Goal: Task Accomplishment & Management: Manage account settings

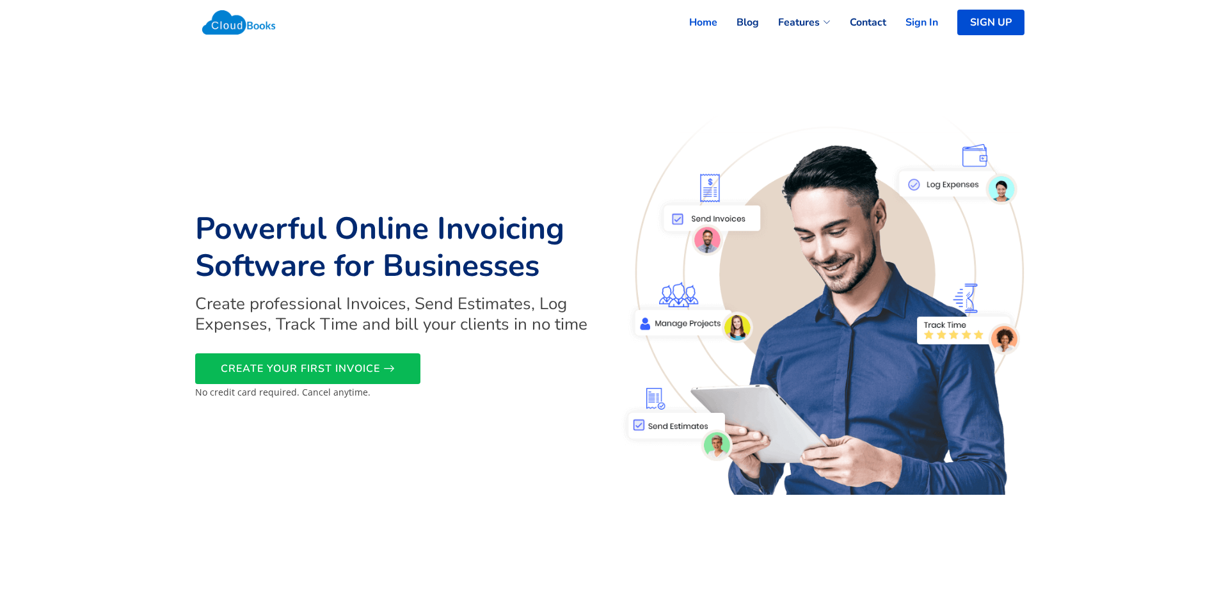
click at [916, 21] on link "Sign In" at bounding box center [912, 22] width 52 height 28
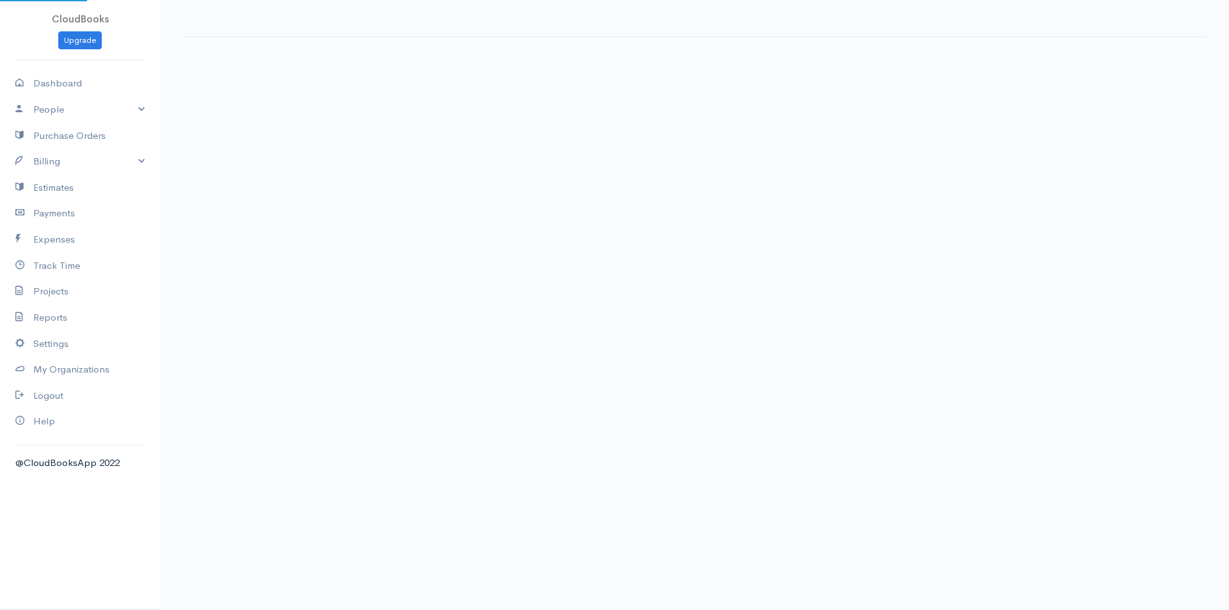
select select "thistoyear"
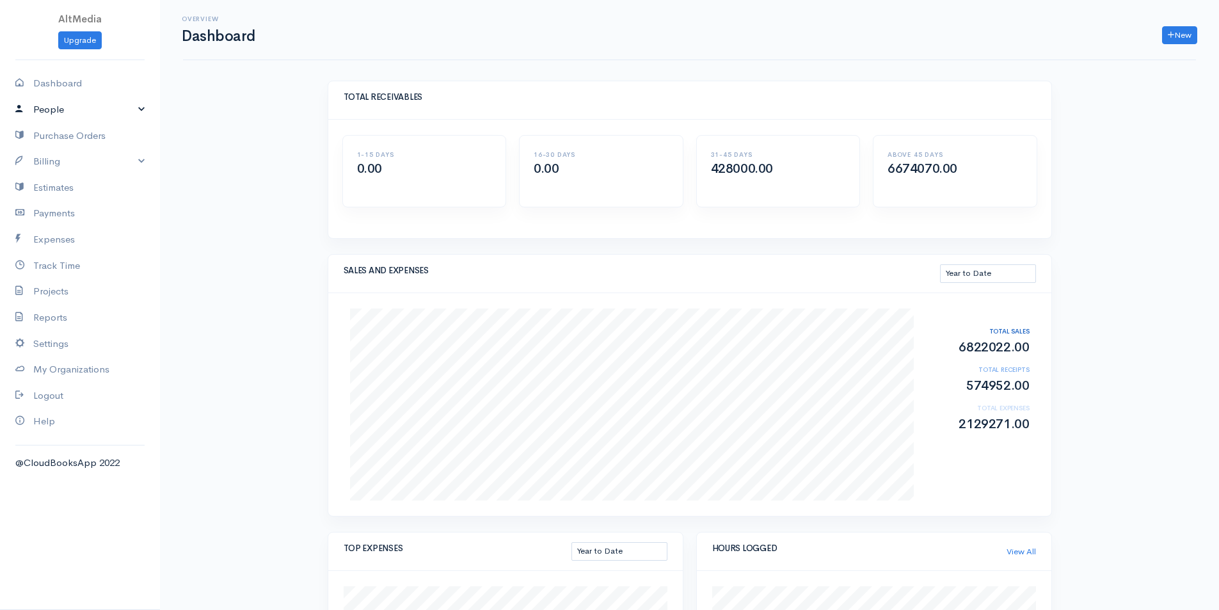
click at [66, 113] on link "People" at bounding box center [80, 110] width 160 height 26
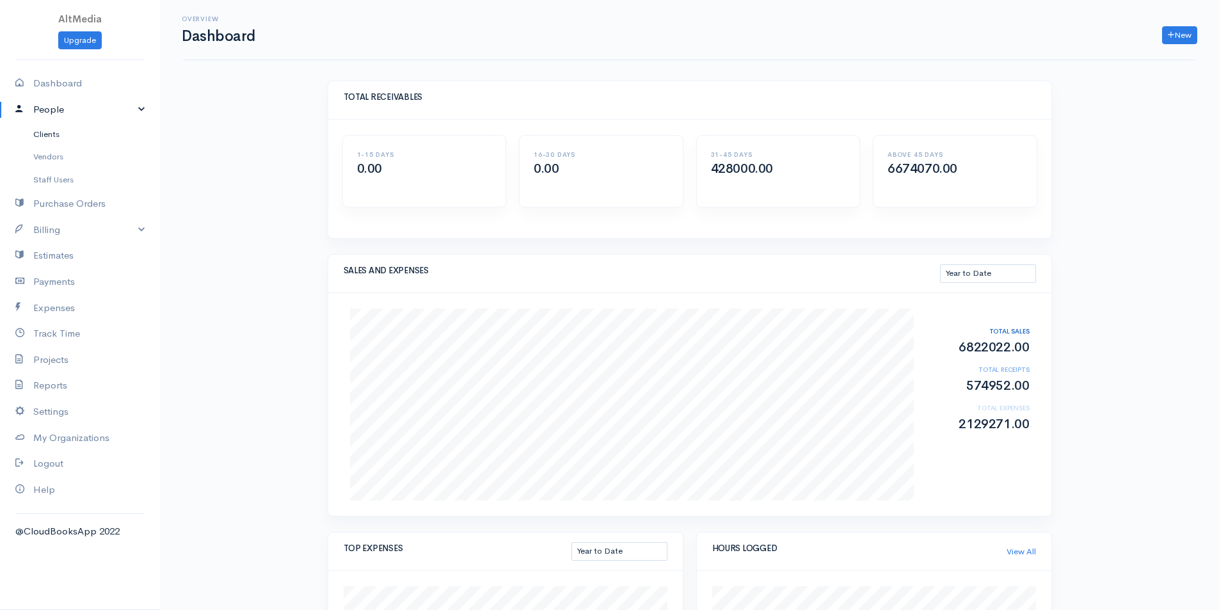
click at [49, 136] on link "Clients" at bounding box center [80, 134] width 160 height 23
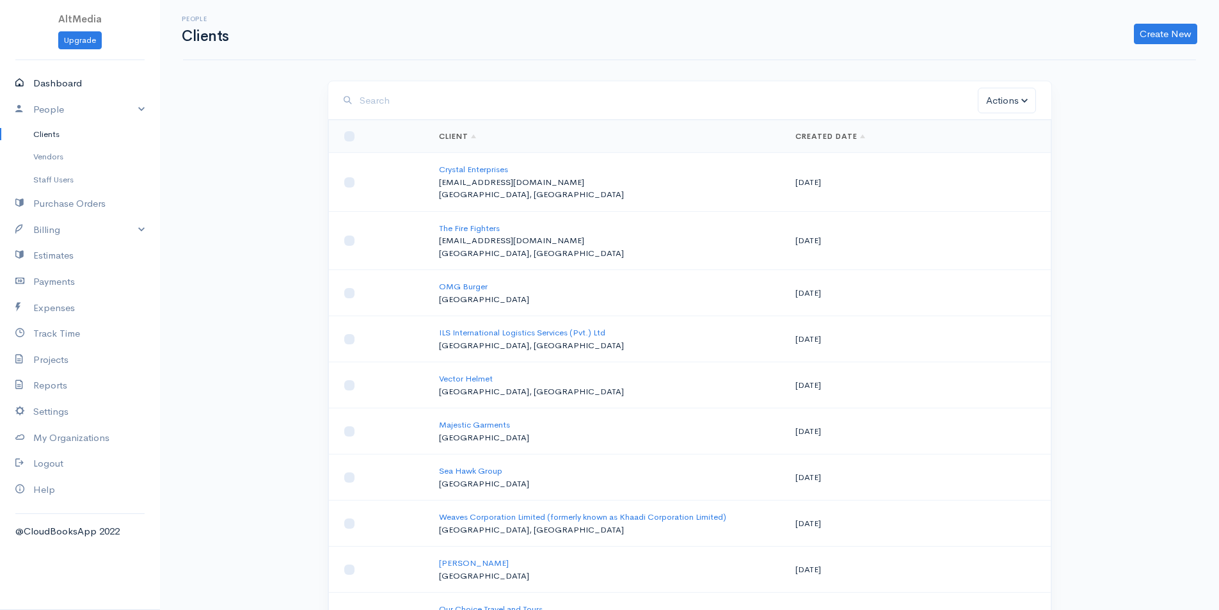
click at [58, 79] on link "Dashboard" at bounding box center [80, 83] width 160 height 26
select select "thistoyear"
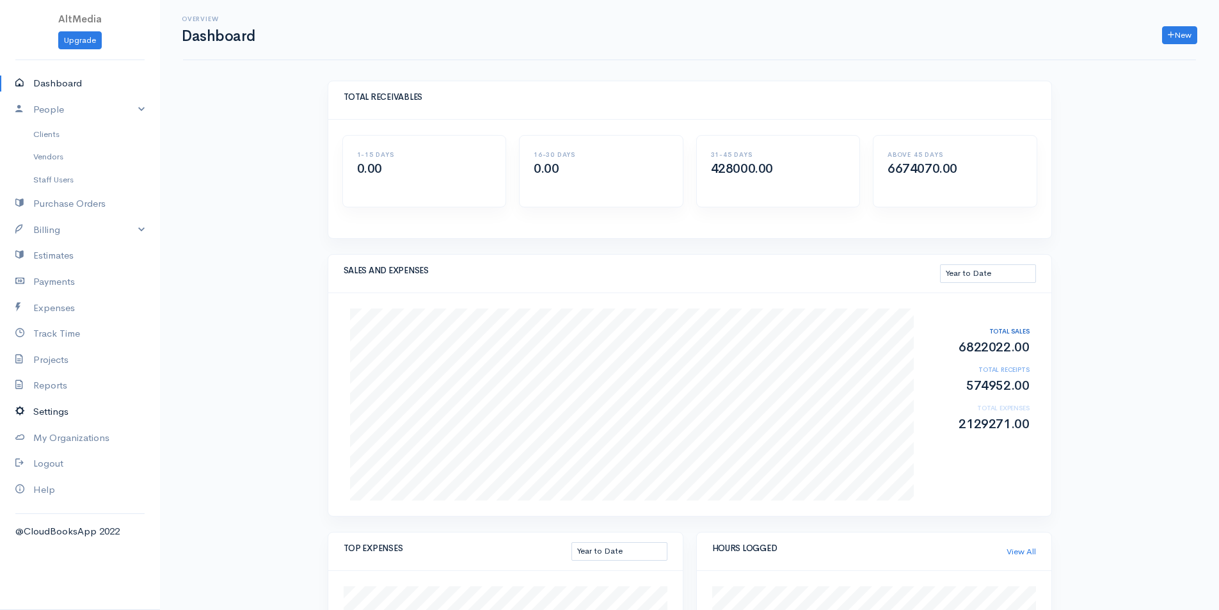
click at [50, 410] on link "Settings" at bounding box center [80, 412] width 160 height 26
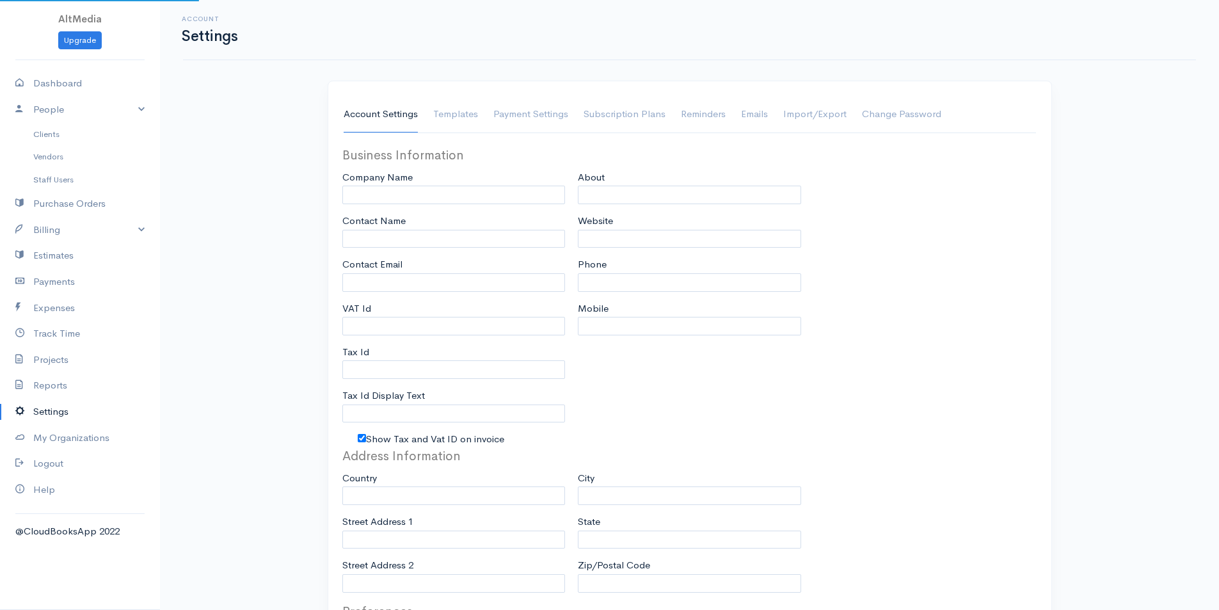
type input "AltMedia"
type input "[PERSON_NAME]"
type input "sa@altmedia.pk"
type input "A859638"
type input "NTN"
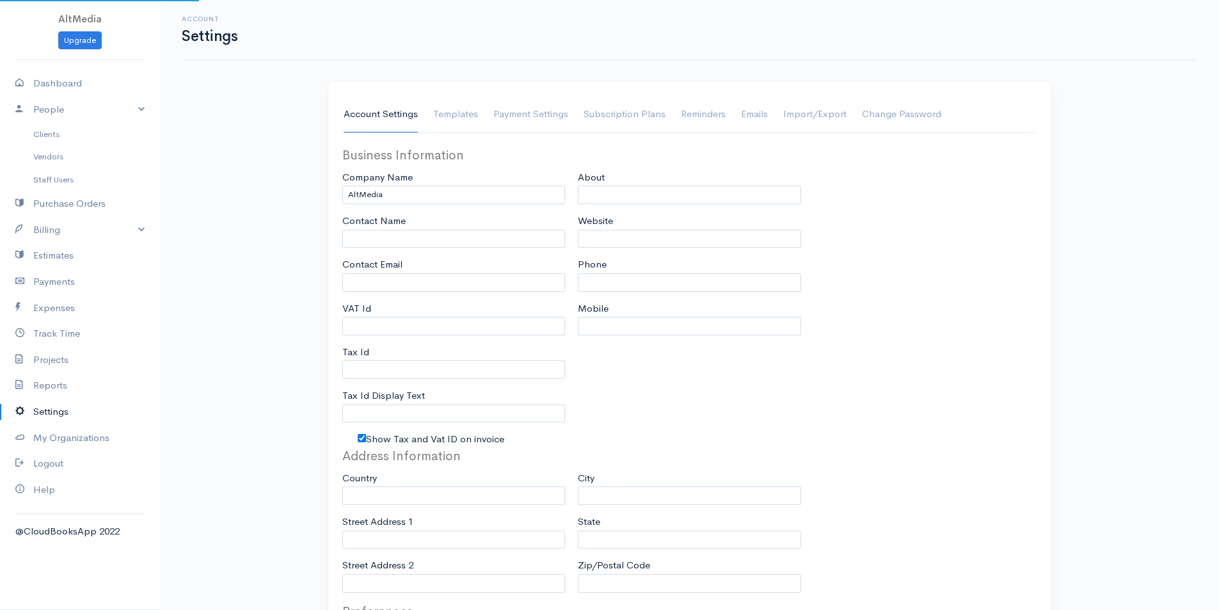
checkbox input "true"
type input "altmedia.pk"
type input "+923462909295"
select select
type input "[STREET_ADDRESS][PERSON_NAME]"
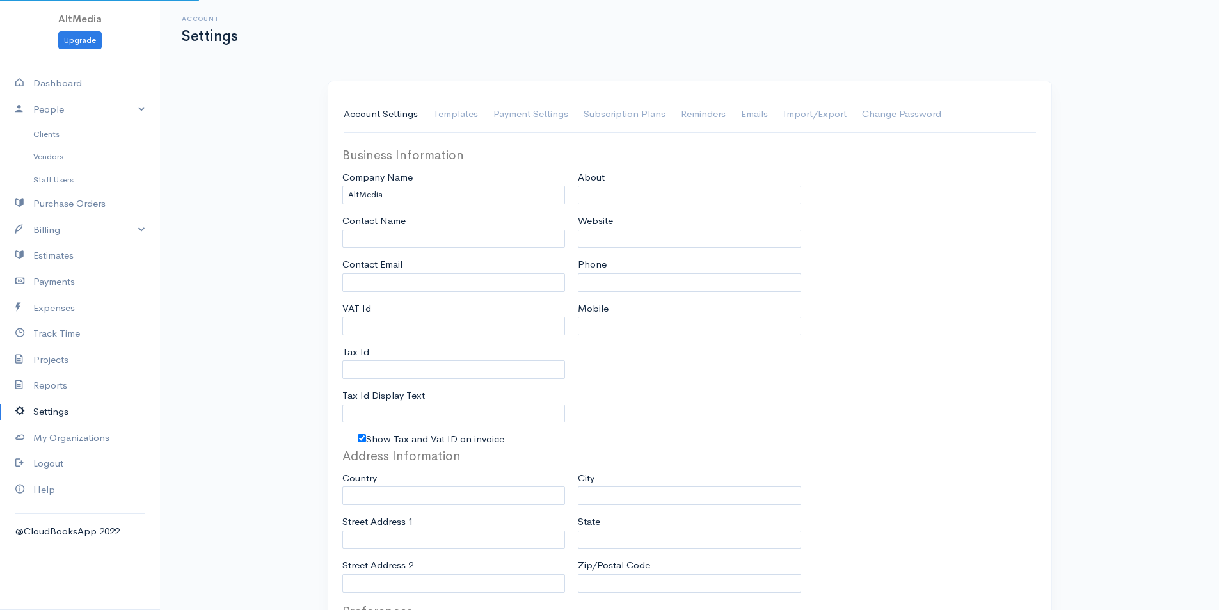
type input "SMCHS Block B,"
type input "[GEOGRAPHIC_DATA]"
type input "Sindh"
select select "dd-mm-yyyy"
select select
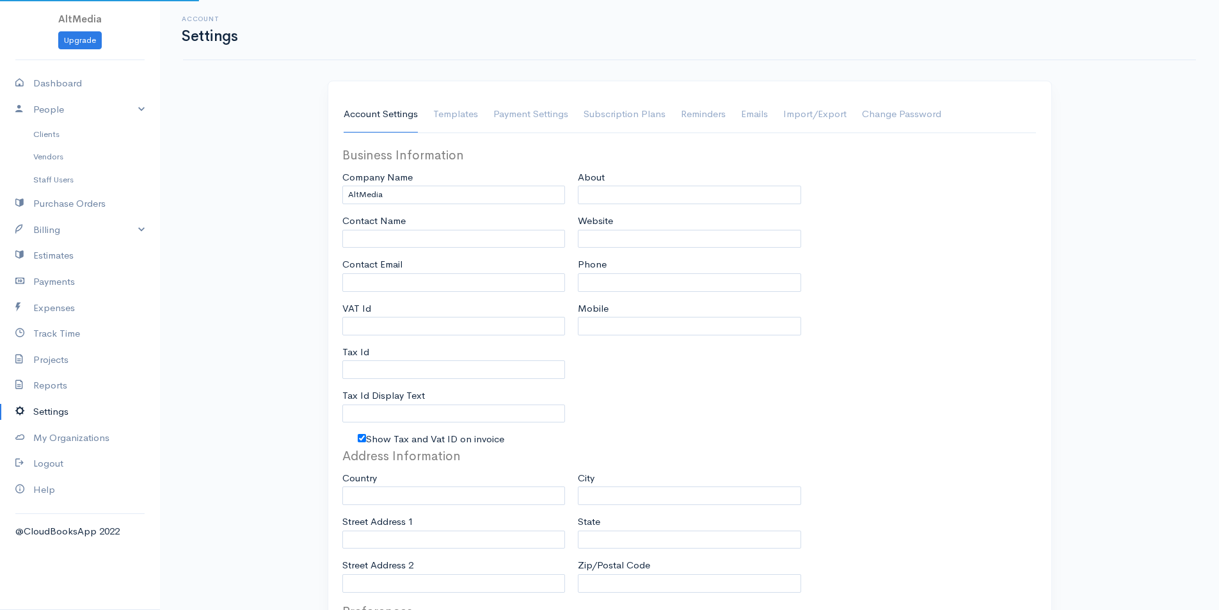
type input "INVOICE"
type input "2110"
type input "1"
select select "3"
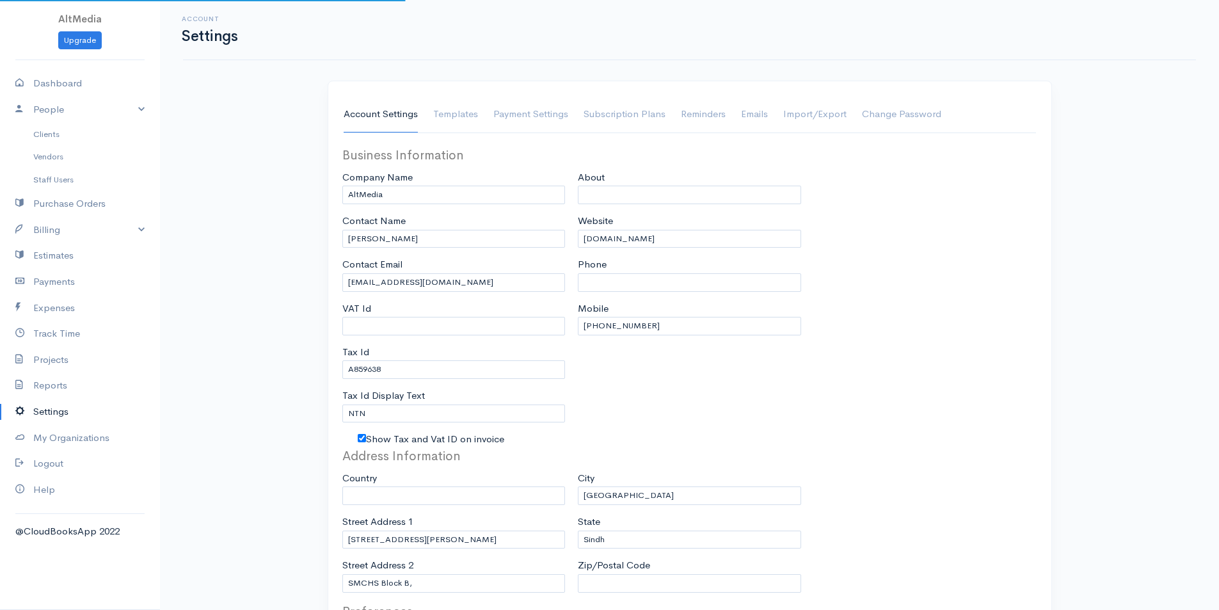
select select "[GEOGRAPHIC_DATA]"
select select "PKR"
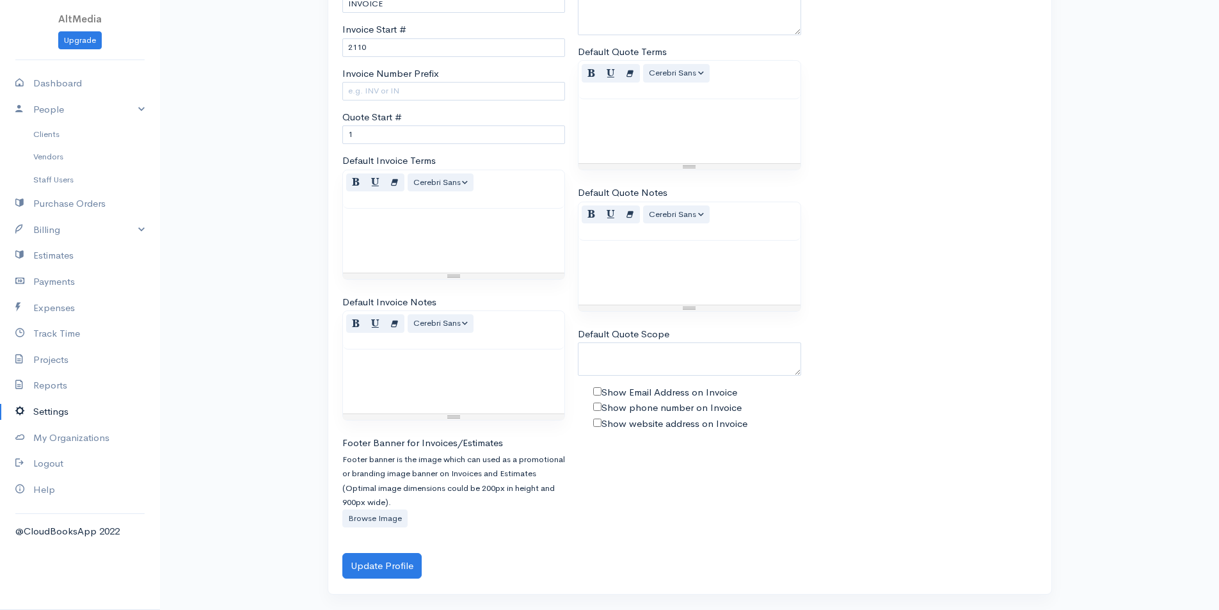
scroll to position [671, 0]
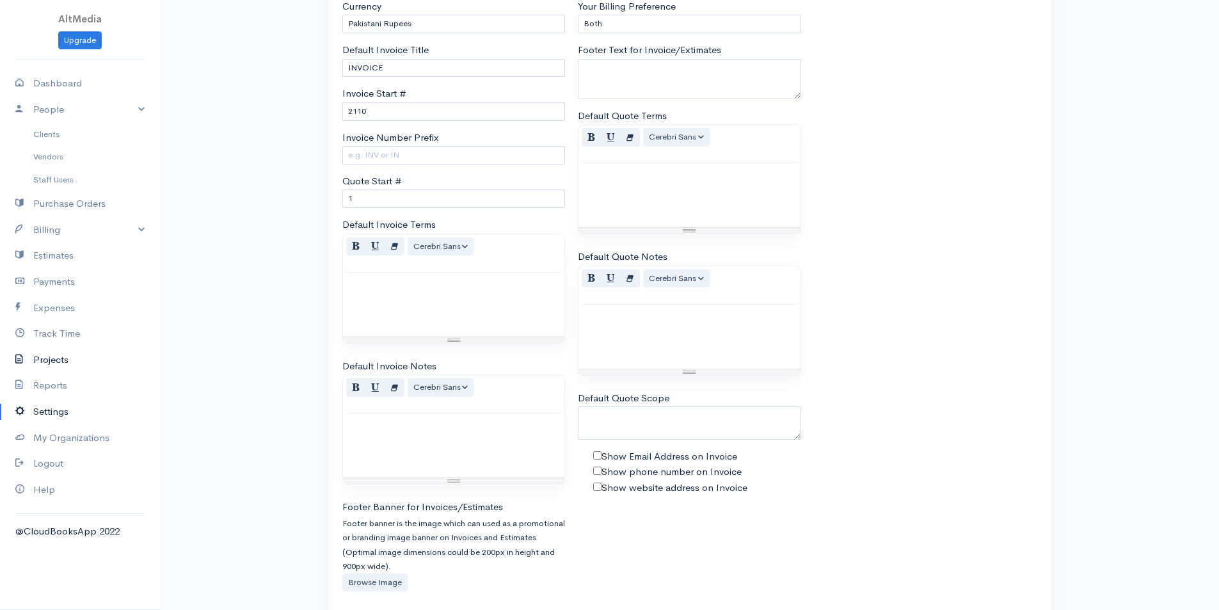
click at [43, 359] on link "Projects" at bounding box center [80, 360] width 160 height 26
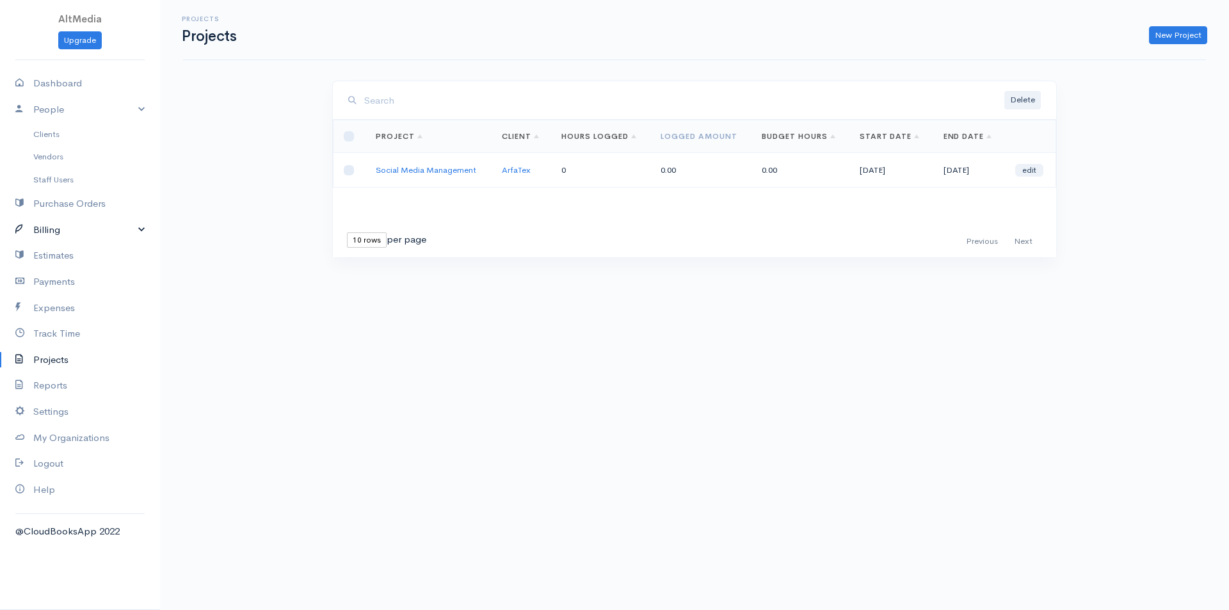
click at [49, 228] on link "Billing" at bounding box center [80, 230] width 160 height 26
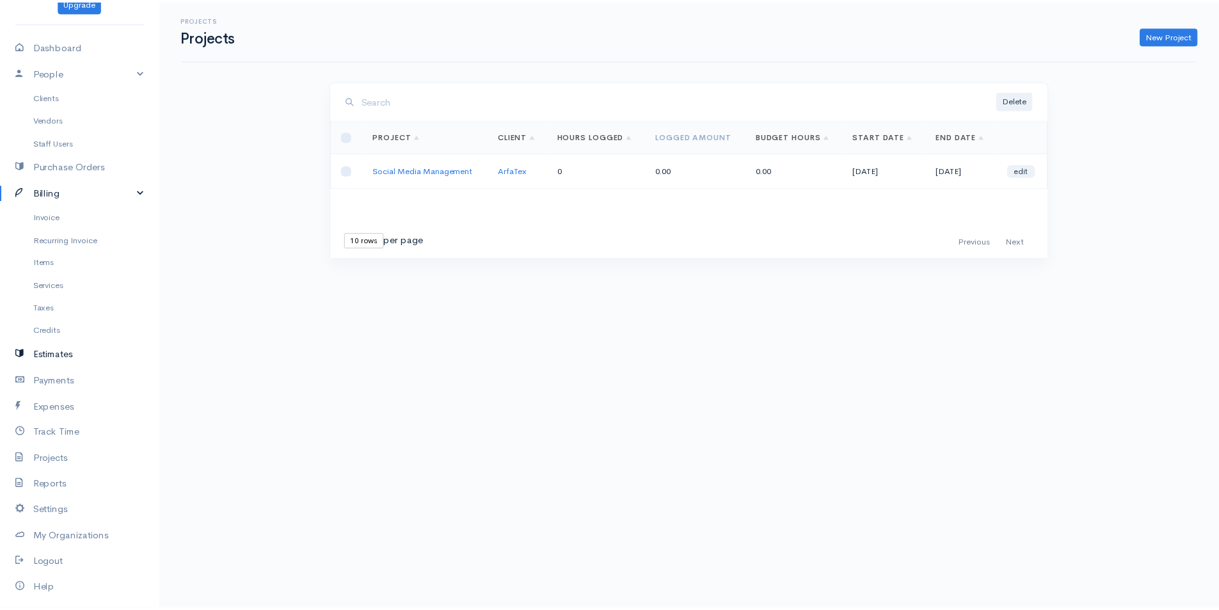
scroll to position [73, 0]
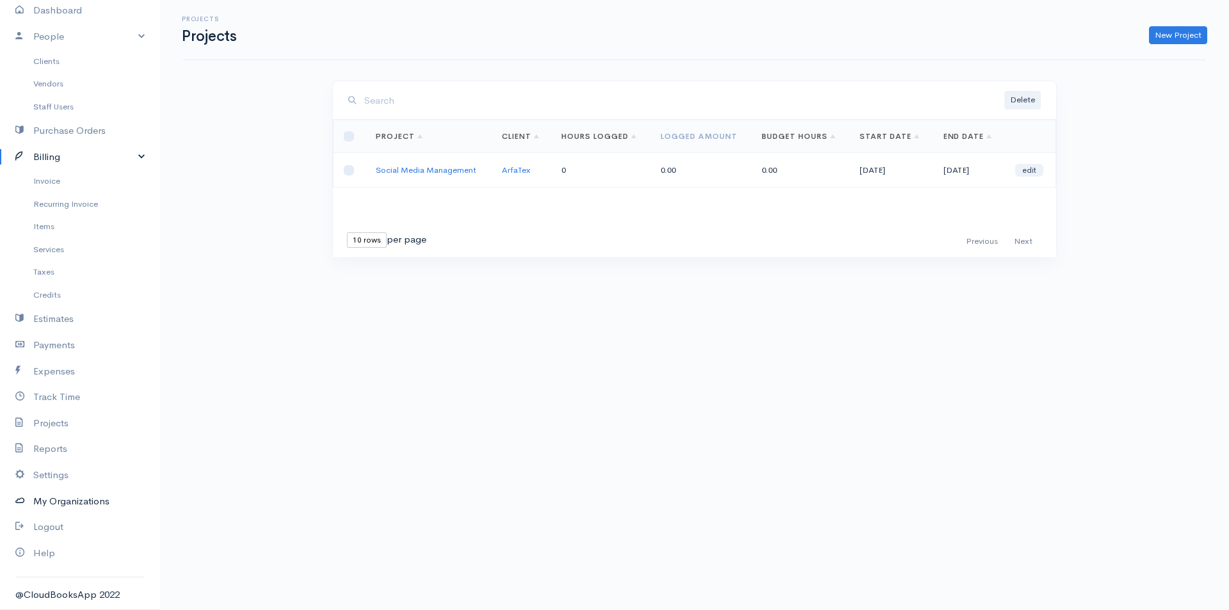
click at [55, 500] on link "My Organizations" at bounding box center [80, 501] width 160 height 26
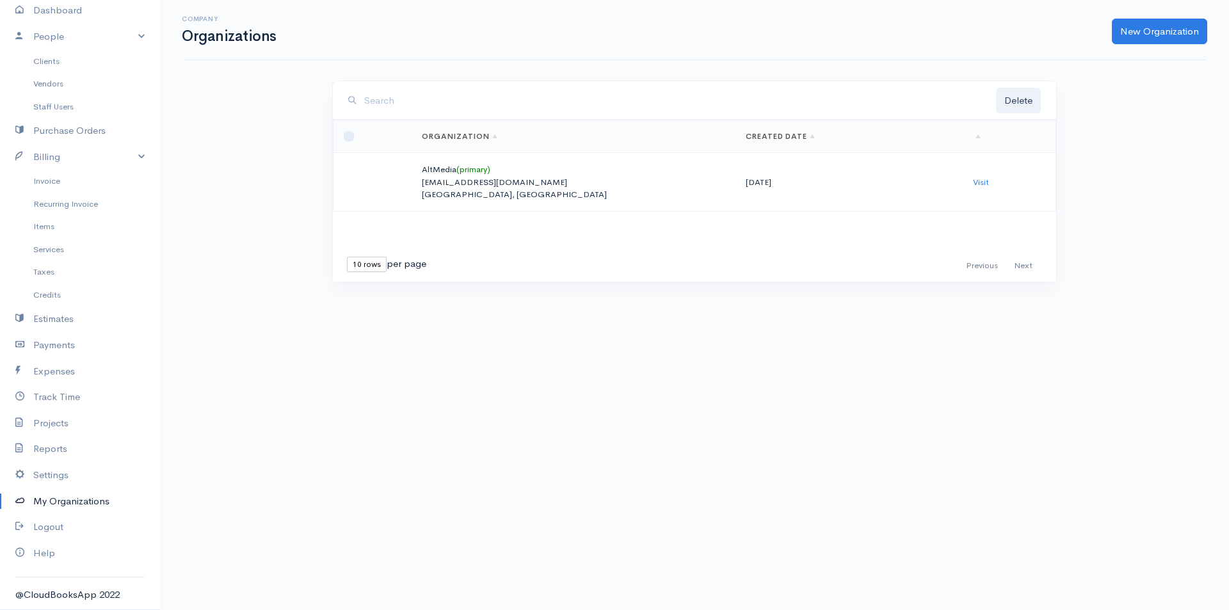
click at [455, 169] on td "AltMedia (primary) sa@altmedia.pk Karachi, Pakistan" at bounding box center [573, 182] width 324 height 59
click at [47, 468] on link "Settings" at bounding box center [80, 475] width 160 height 26
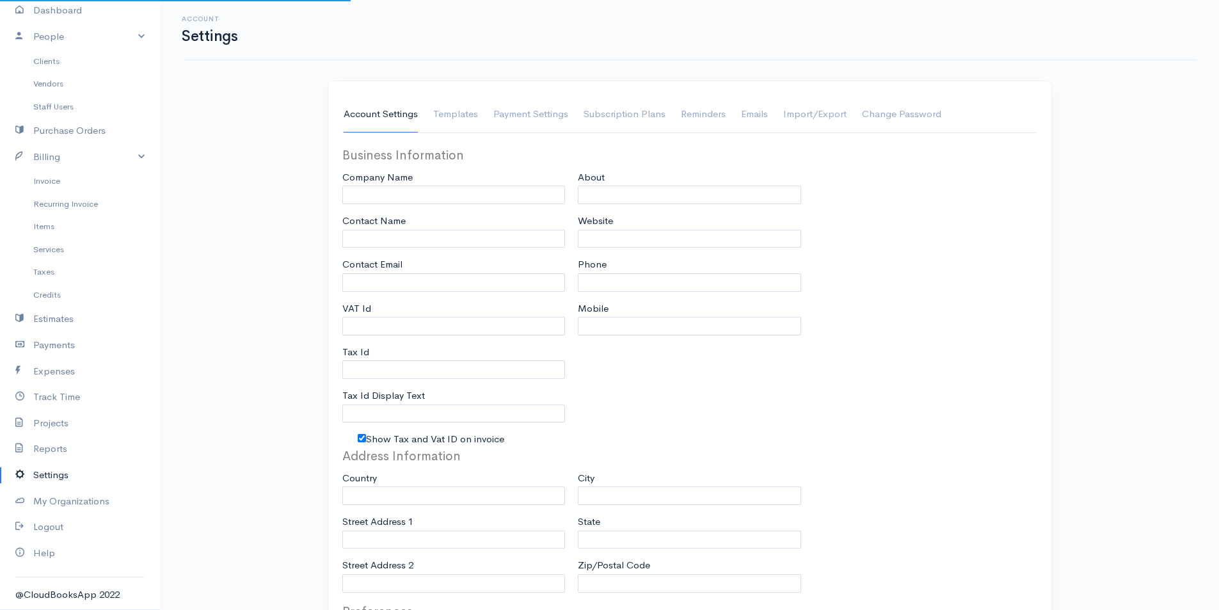
type input "AltMedia"
type input "[PERSON_NAME]"
type input "sa@altmedia.pk"
type input "A859638"
type input "NTN"
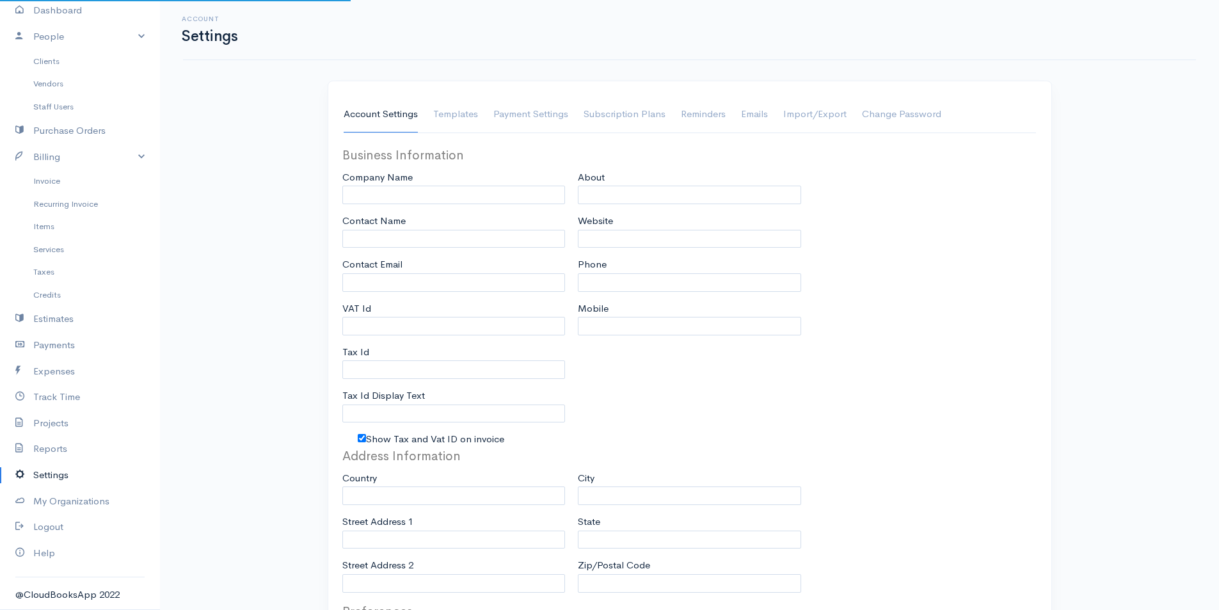
checkbox input "true"
type input "altmedia.pk"
type input "+923462909295"
select select
type input "[STREET_ADDRESS][PERSON_NAME]"
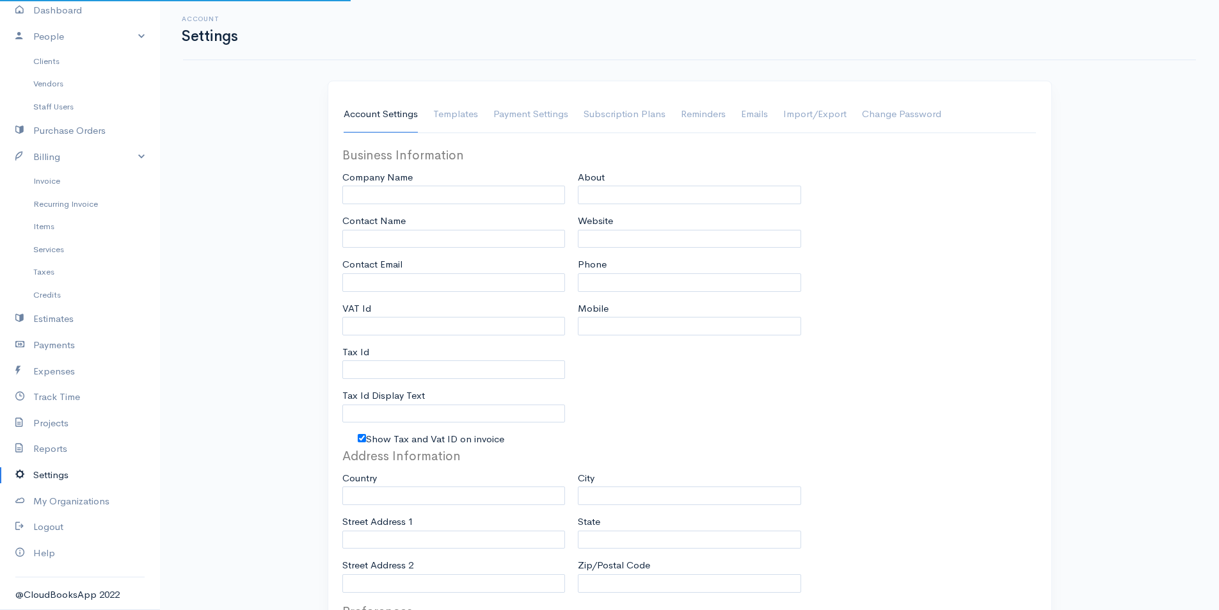
type input "SMCHS Block B,"
type input "[GEOGRAPHIC_DATA]"
type input "Sindh"
select select "dd-mm-yyyy"
select select
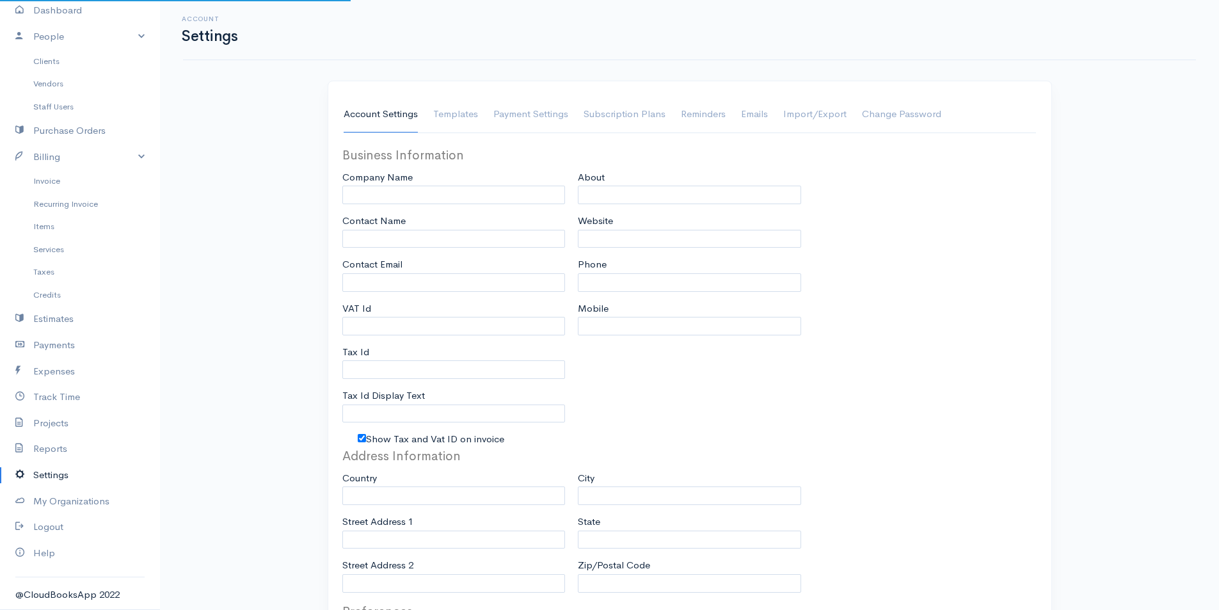
type input "INVOICE"
type input "2110"
type input "1"
select select "3"
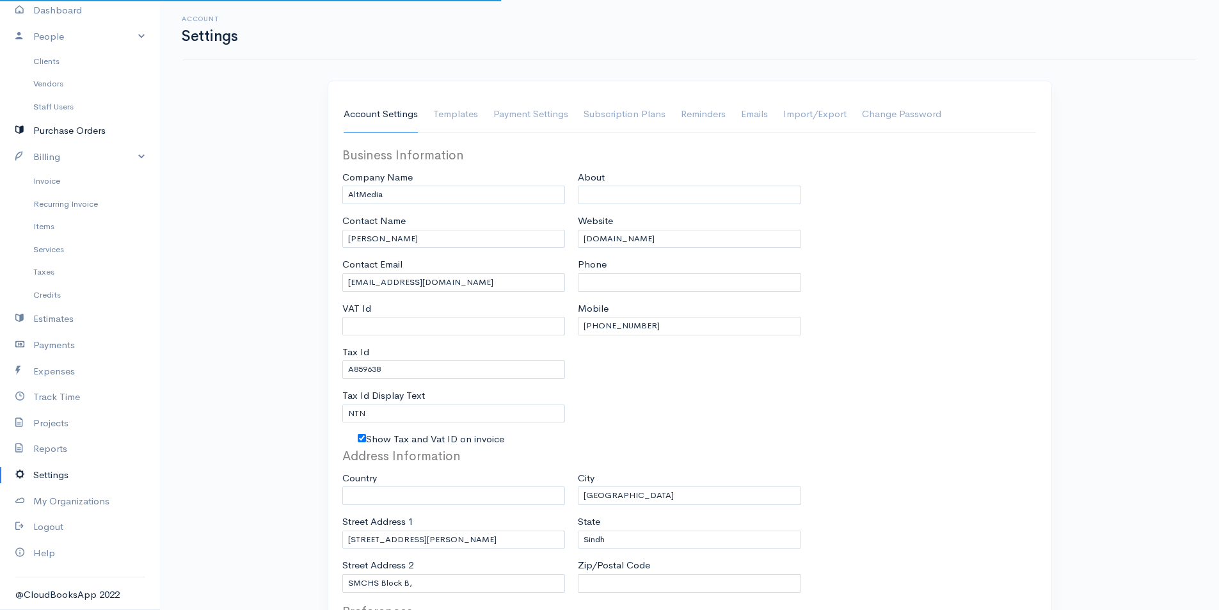
select select "[GEOGRAPHIC_DATA]"
select select "PKR"
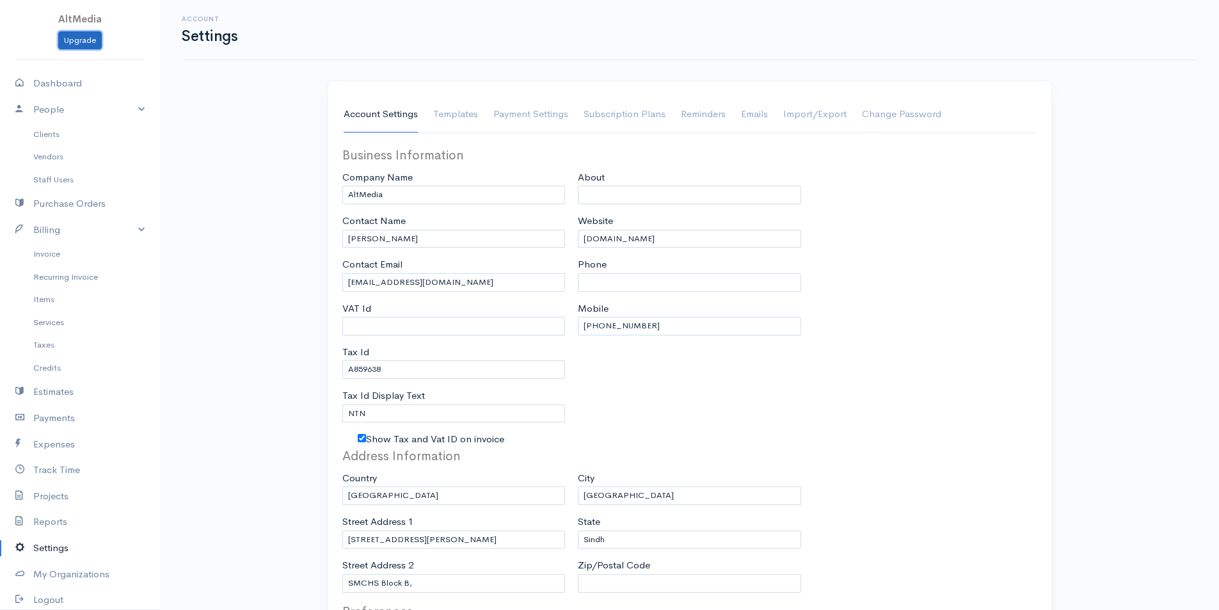
click at [81, 33] on link "Upgrade" at bounding box center [80, 40] width 44 height 19
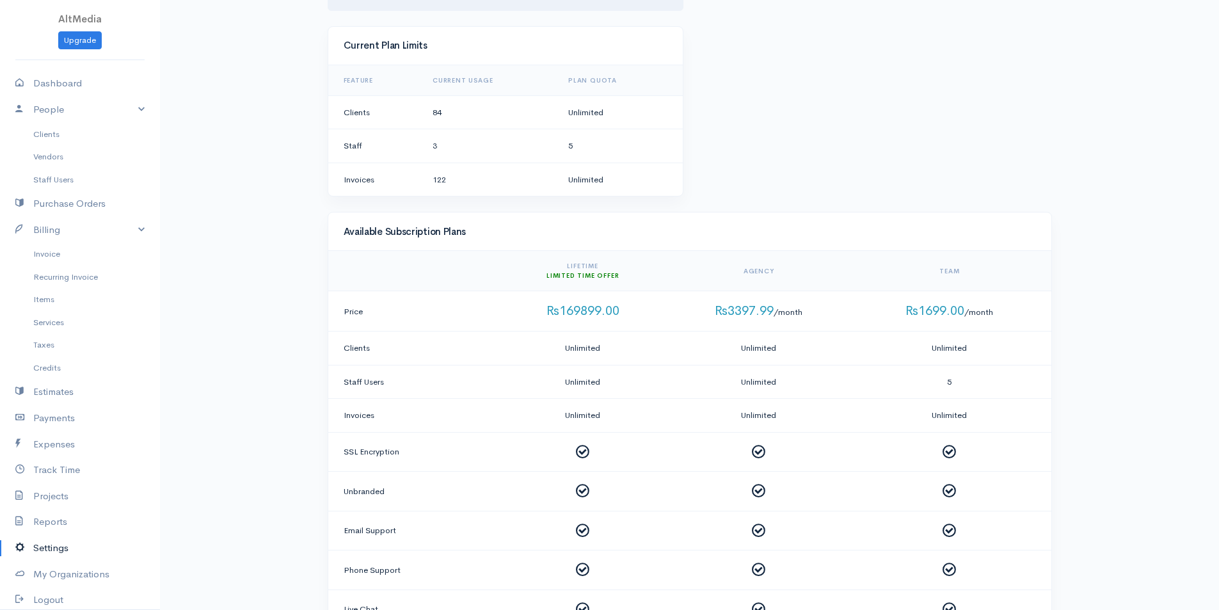
scroll to position [128, 0]
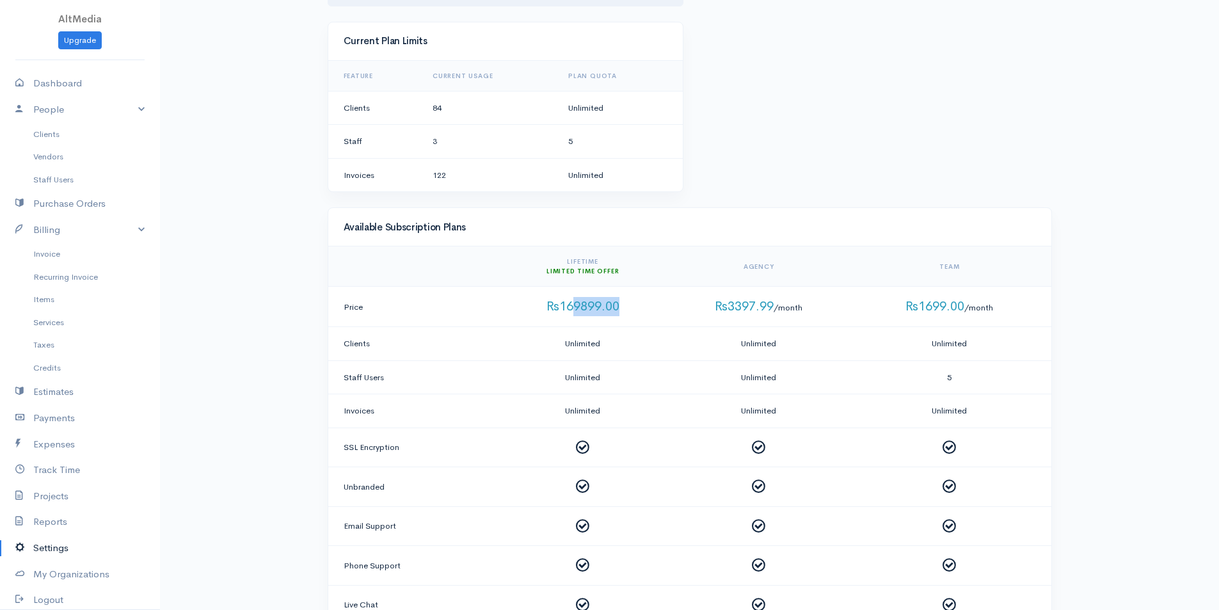
drag, startPoint x: 573, startPoint y: 309, endPoint x: 618, endPoint y: 309, distance: 45.4
click at [618, 309] on span "Rs169899.00" at bounding box center [583, 306] width 73 height 16
click at [612, 310] on span "Rs169899.00" at bounding box center [583, 306] width 73 height 16
drag, startPoint x: 558, startPoint y: 309, endPoint x: 580, endPoint y: 310, distance: 22.4
click at [580, 310] on span "Rs169899.00" at bounding box center [583, 306] width 73 height 16
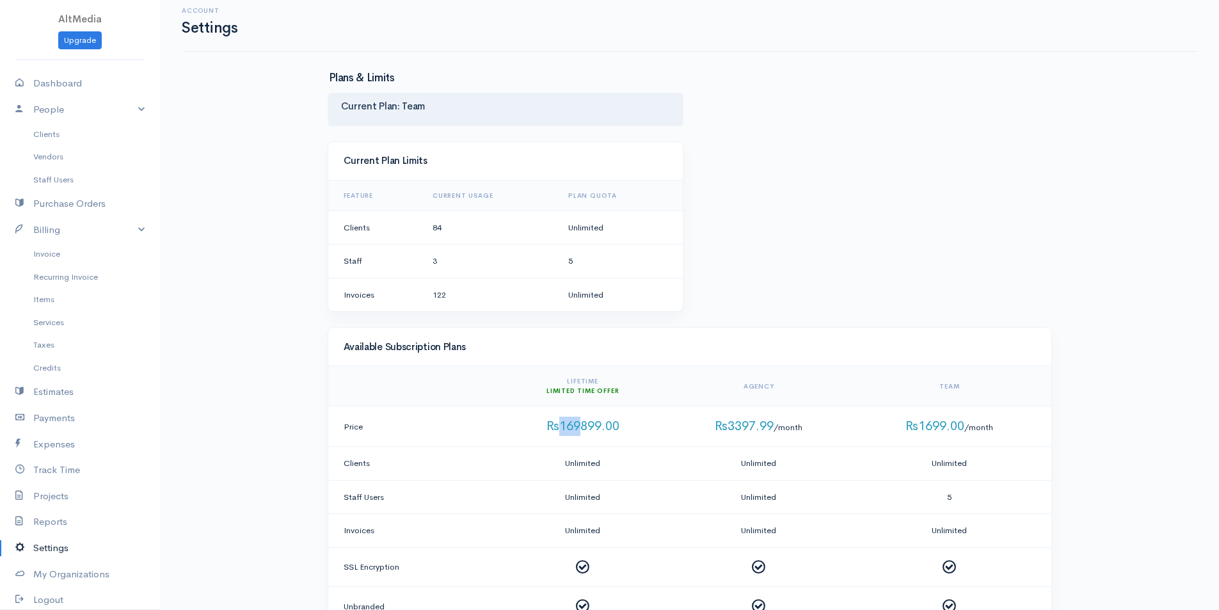
scroll to position [0, 0]
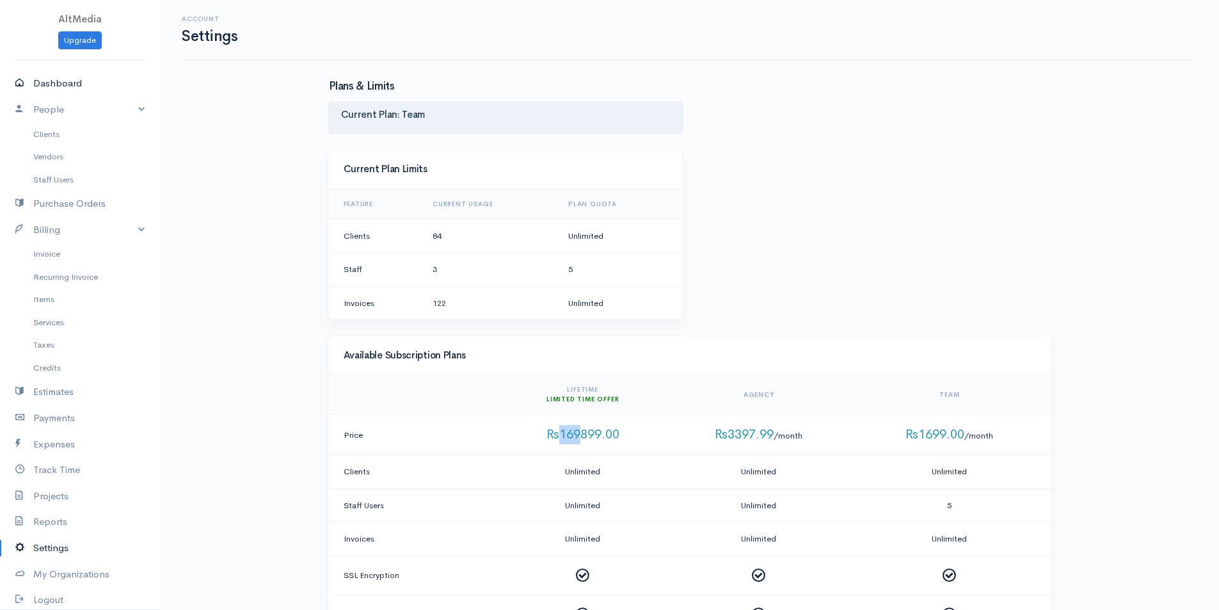
click at [63, 79] on link "Dashboard" at bounding box center [80, 83] width 160 height 26
select select "thistoyear"
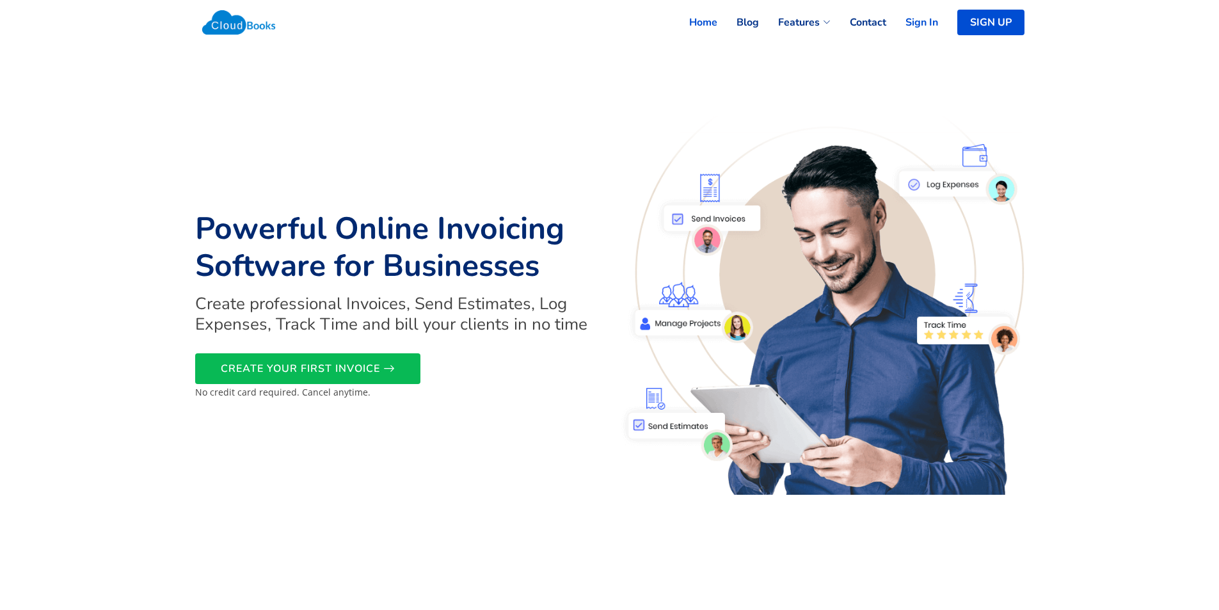
click at [925, 24] on link "Sign In" at bounding box center [912, 22] width 52 height 28
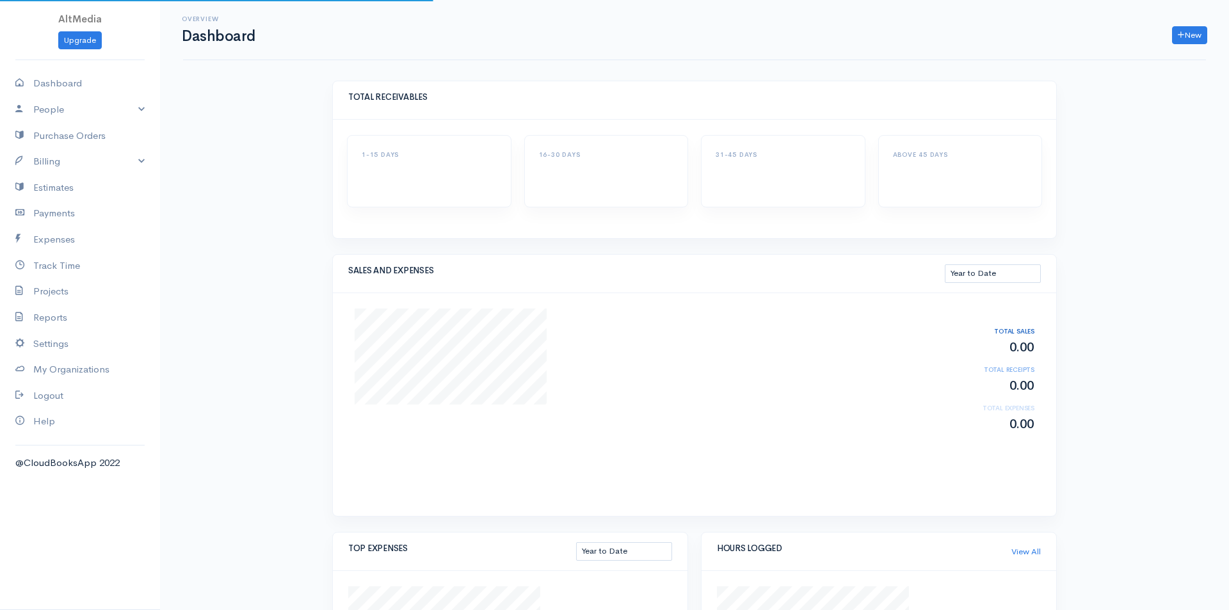
select select "thistoyear"
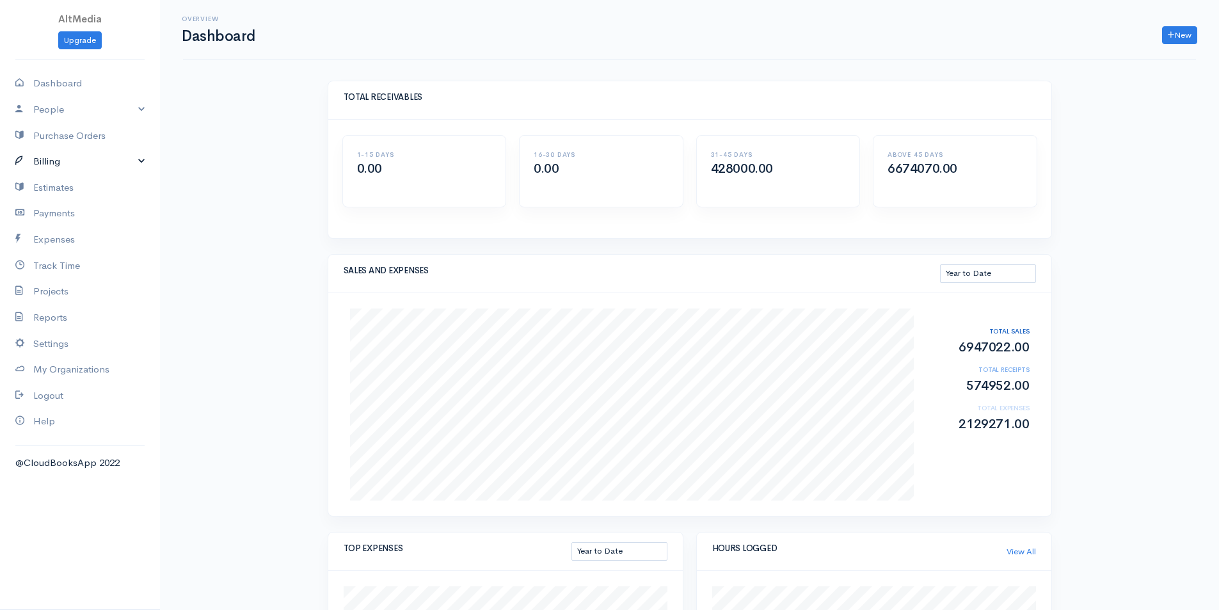
click at [133, 163] on link "Billing" at bounding box center [80, 161] width 160 height 26
click at [43, 191] on link "Invoice" at bounding box center [80, 186] width 160 height 23
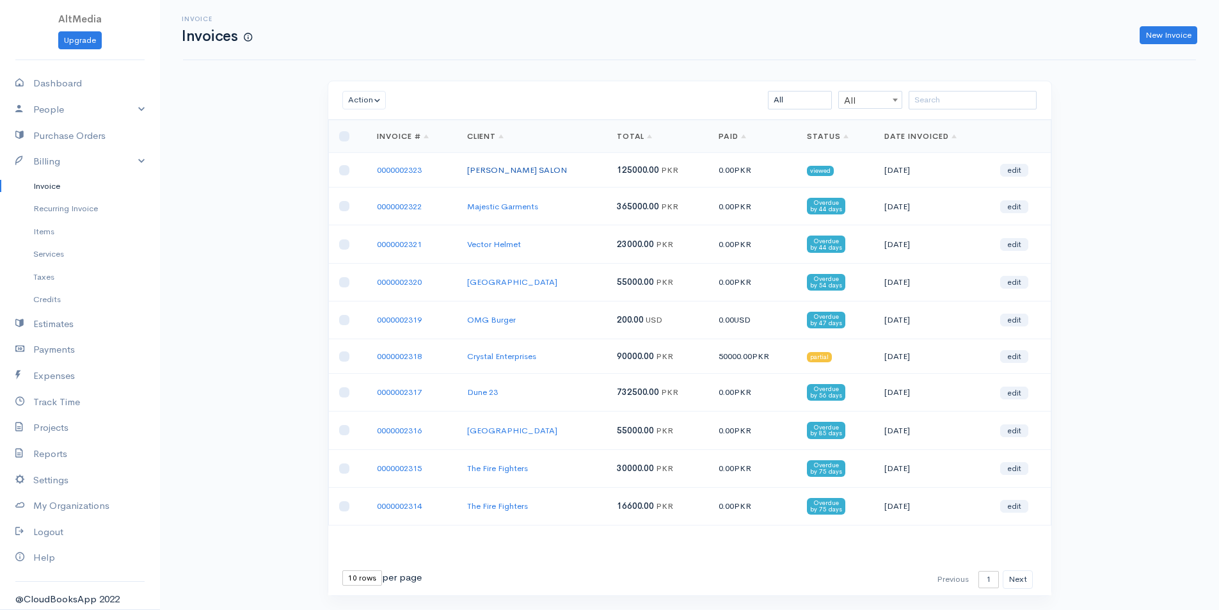
click at [547, 170] on link "[PERSON_NAME] SALON" at bounding box center [517, 169] width 100 height 11
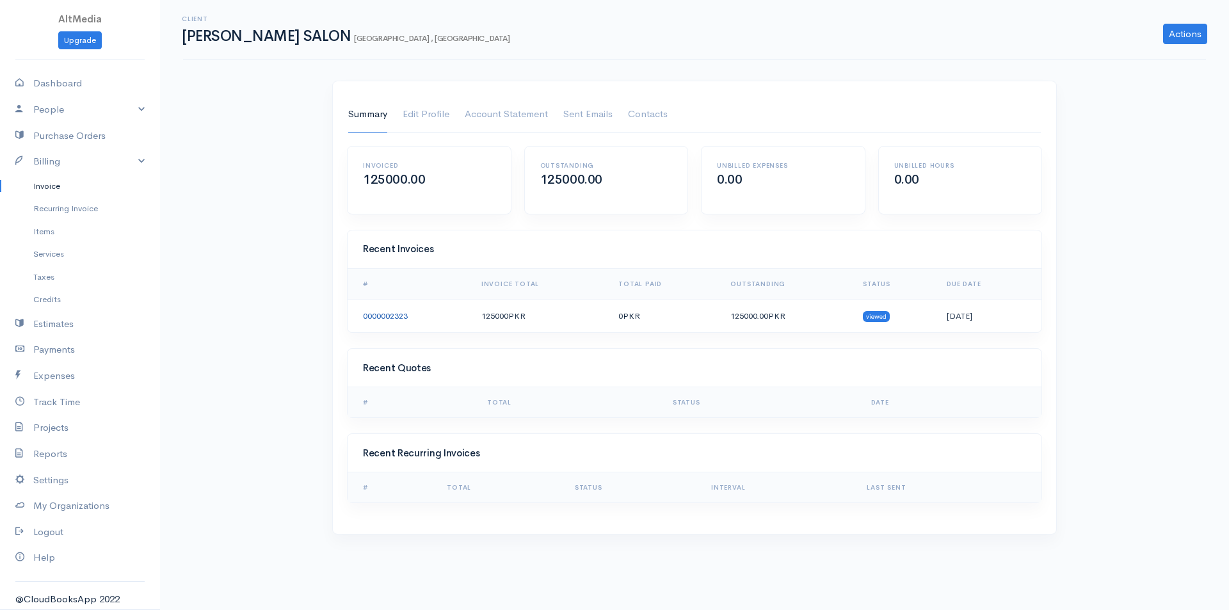
click at [381, 312] on link "0000002323" at bounding box center [385, 315] width 45 height 11
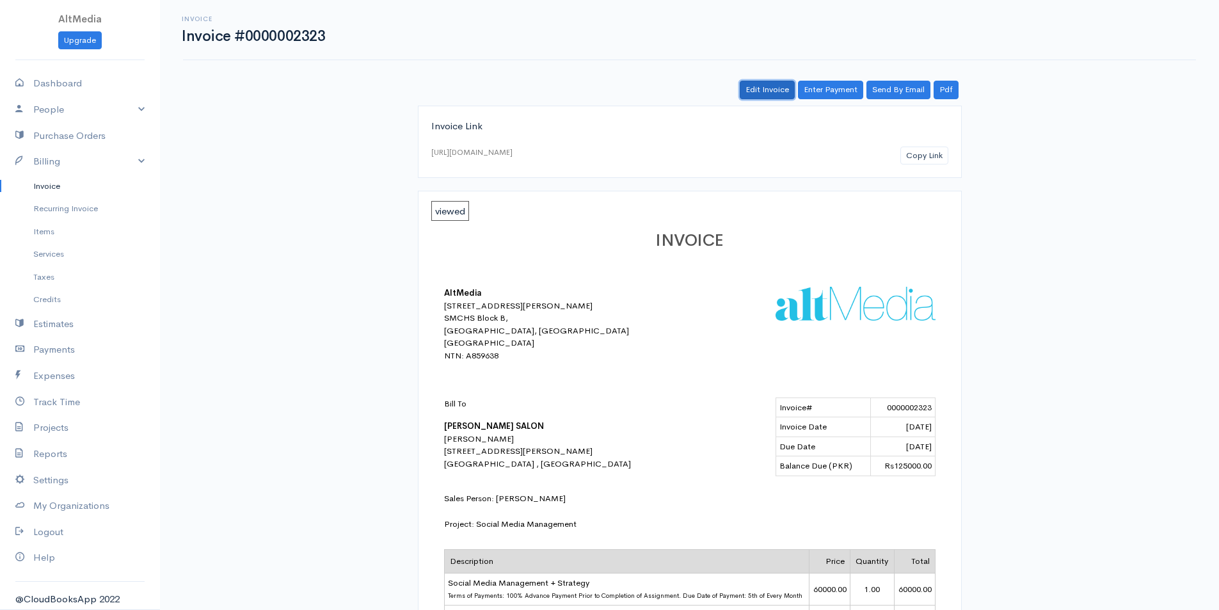
click at [759, 88] on link "Edit Invoice" at bounding box center [767, 90] width 55 height 19
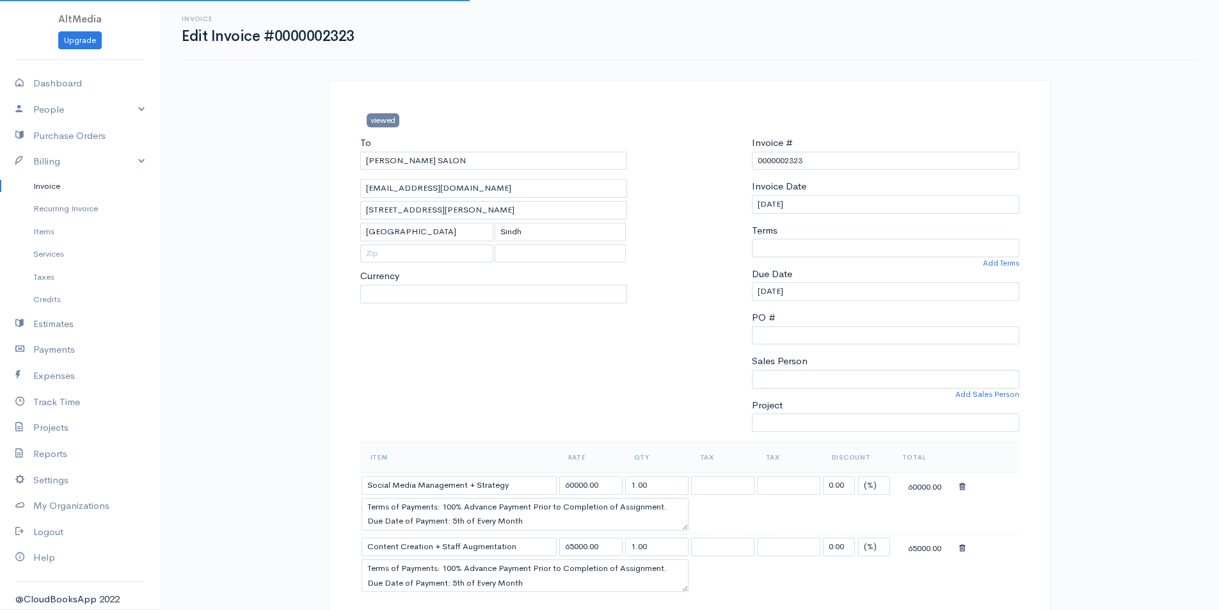
select select "[PERSON_NAME]"
select select "4863"
select select "[GEOGRAPHIC_DATA]"
select select "PKR"
select select "30"
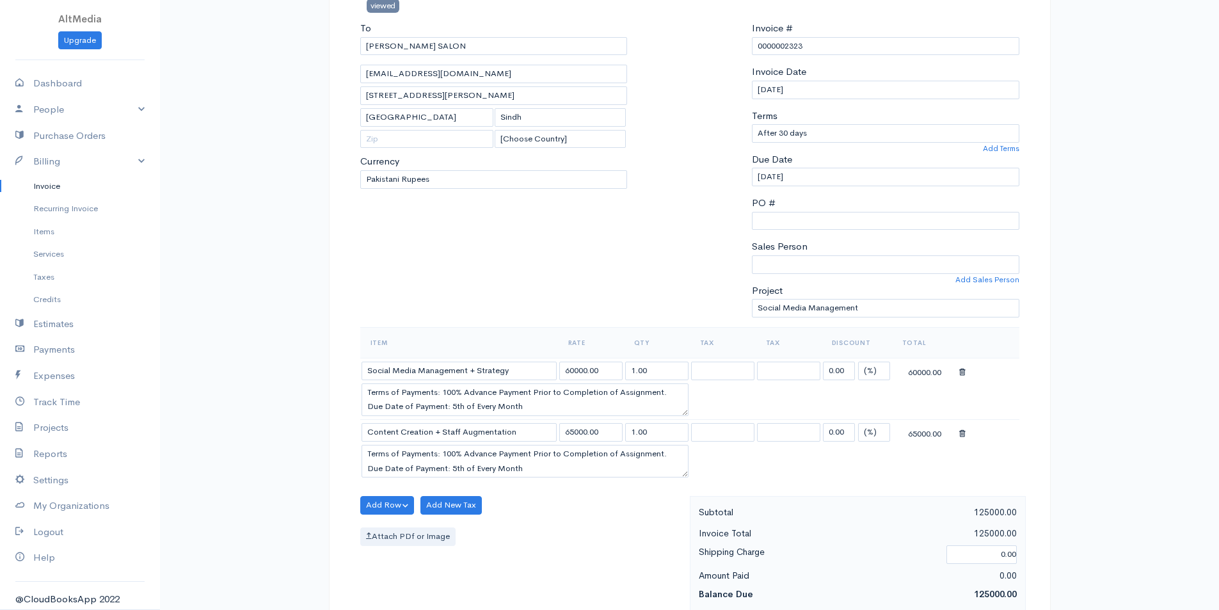
scroll to position [128, 0]
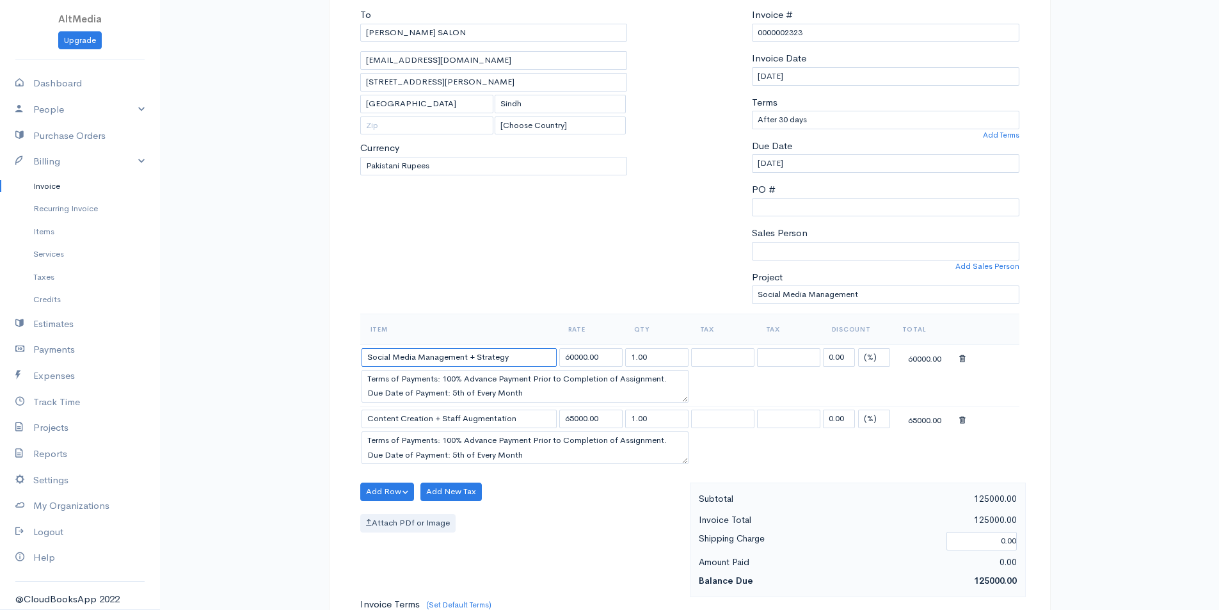
drag, startPoint x: 523, startPoint y: 355, endPoint x: 467, endPoint y: 356, distance: 57.0
click at [467, 356] on input "Social Media Management + Strategy" at bounding box center [459, 357] width 195 height 19
click at [529, 289] on div "To [PERSON_NAME] SALON [EMAIL_ADDRESS][DOMAIN_NAME] [STREET_ADDRESS][PERSON_NAM…" at bounding box center [494, 161] width 280 height 306
click at [784, 292] on select "Select Project Social Media Management" at bounding box center [885, 294] width 267 height 19
click at [1122, 309] on div "Invoice Edit Invoice #0000002323 viewed To [PERSON_NAME][GEOGRAPHIC_DATA][EMAIL…" at bounding box center [689, 456] width 1059 height 1168
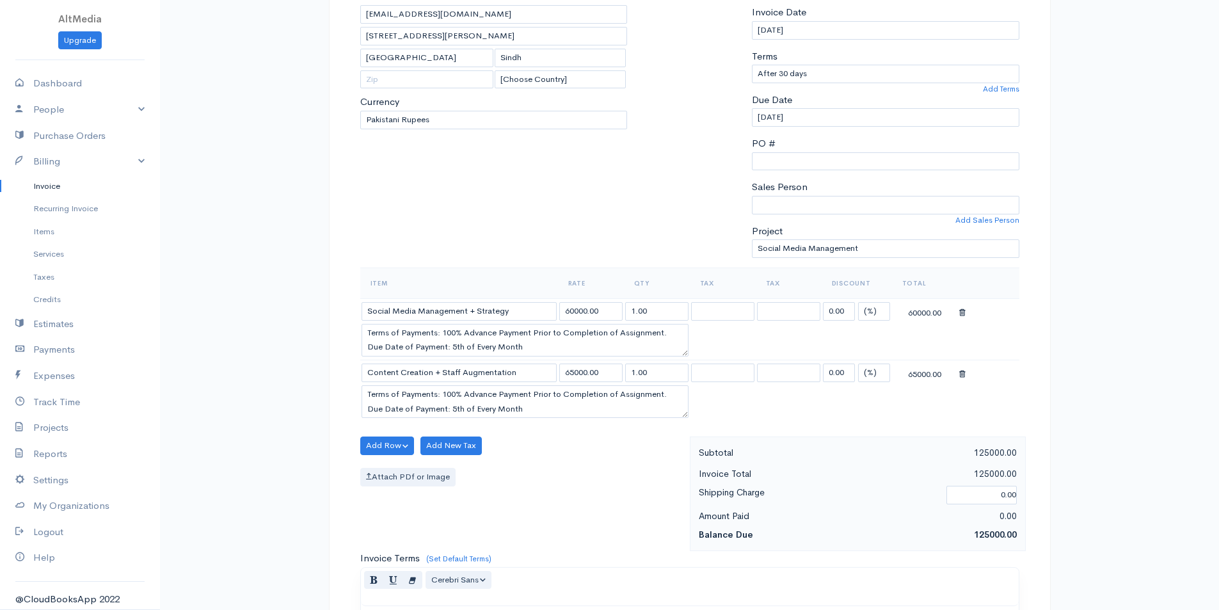
scroll to position [558, 0]
